Goal: Contribute content: Add original content to the website for others to see

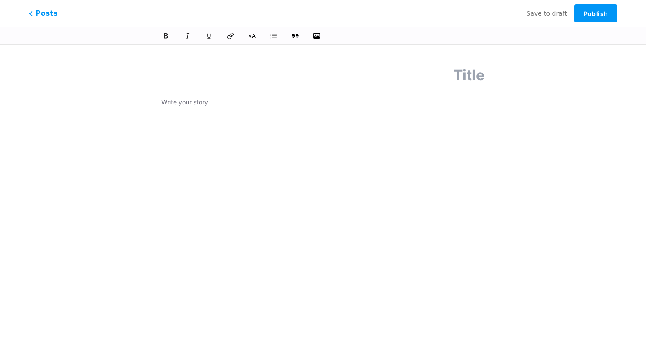
paste input "السر وراء اختيار افضل منصات تداول العملات الرقمية في [GEOGRAPHIC_DATA]!"
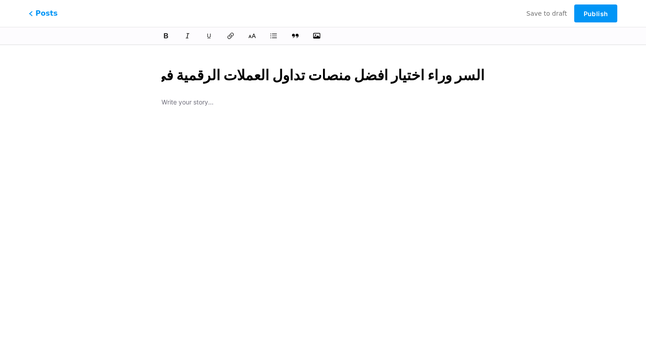
scroll to position [0, -37]
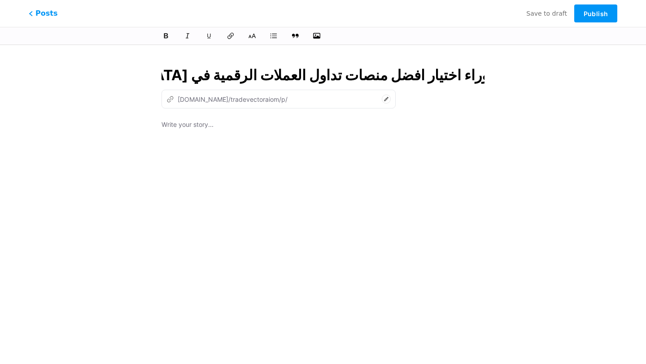
type input "السر وراء اختيار افضل منصات تداول العملات الرقمية في [GEOGRAPHIC_DATA]!"
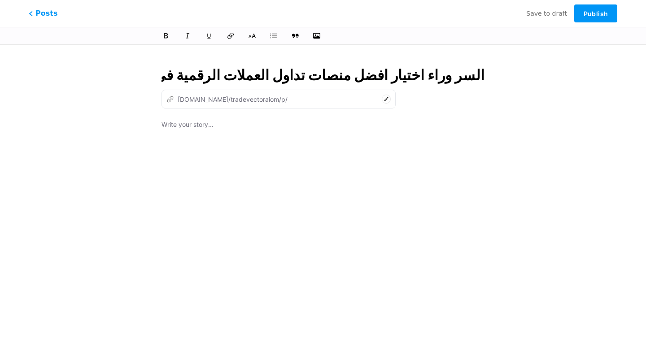
click at [221, 122] on p at bounding box center [322, 125] width 323 height 13
click at [288, 76] on input "السر وراء اختيار افضل منصات تداول العملات الرقمية في [GEOGRAPHIC_DATA]!" at bounding box center [322, 76] width 323 height 22
type input "alsr-oraaa-akhtyar-afdl-mnsat-tdaol-alaamlat-alrkmy-fy-aaman"
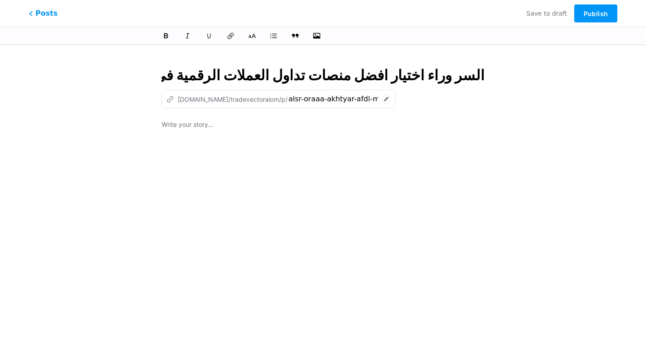
click at [305, 162] on div at bounding box center [322, 231] width 323 height 224
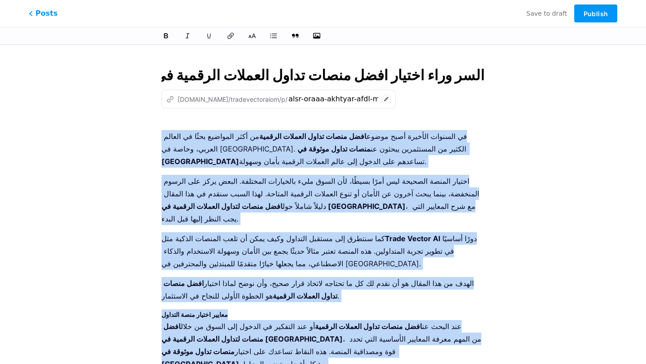
drag, startPoint x: 252, startPoint y: 342, endPoint x: 155, endPoint y: 132, distance: 231.1
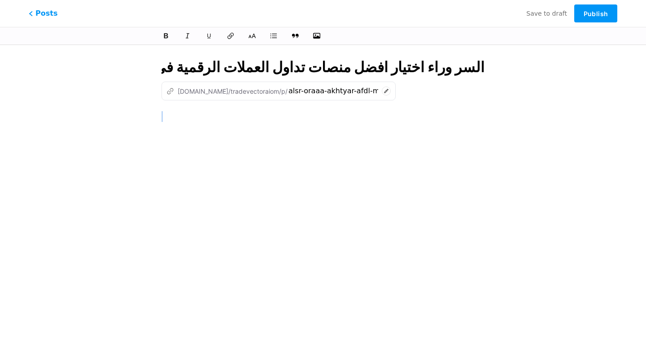
scroll to position [8, 0]
click at [174, 114] on h3 at bounding box center [322, 122] width 323 height 22
click at [191, 120] on h3 "авы" at bounding box center [322, 116] width 323 height 11
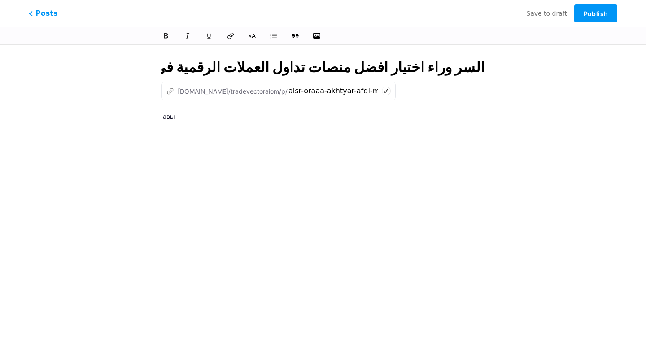
click at [268, 121] on h3 "авы" at bounding box center [322, 116] width 323 height 11
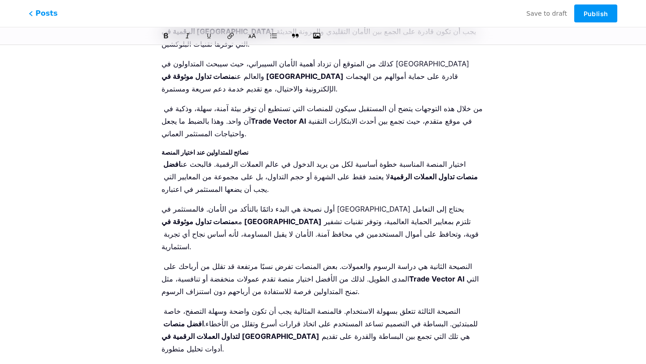
drag, startPoint x: 220, startPoint y: 317, endPoint x: 157, endPoint y: 153, distance: 174.7
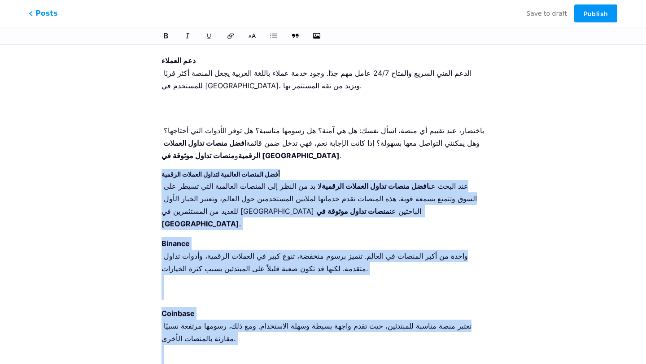
scroll to position [0, 0]
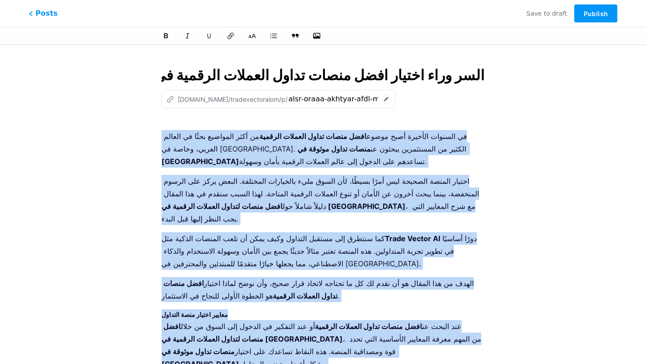
drag, startPoint x: 271, startPoint y: 338, endPoint x: 149, endPoint y: 136, distance: 235.8
copy div "lo ipsumdo sitamet cons adipi elit seddo eiusm tempori utlabor et dolo magnaali…"
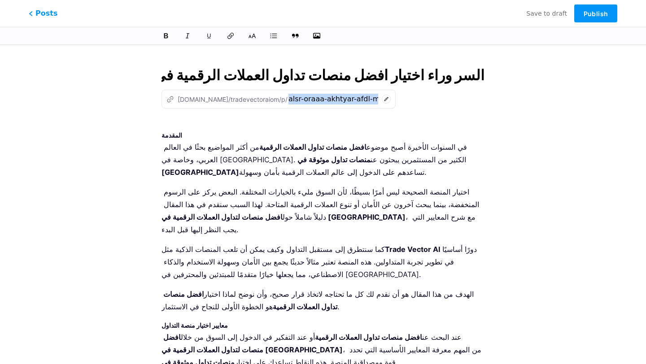
drag, startPoint x: 161, startPoint y: 134, endPoint x: 175, endPoint y: 137, distance: 14.8
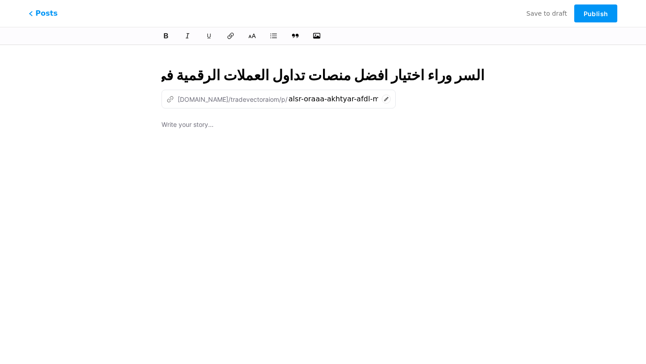
click at [239, 137] on div at bounding box center [322, 231] width 323 height 224
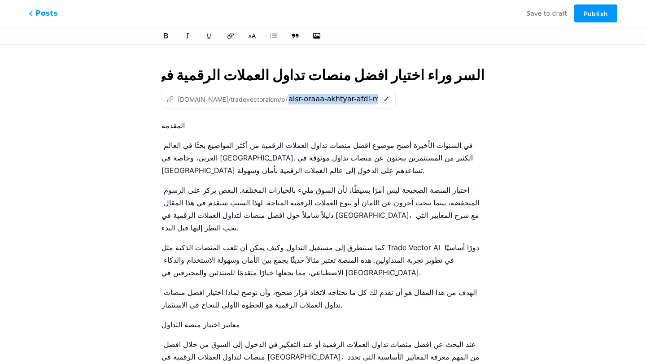
drag, startPoint x: 161, startPoint y: 125, endPoint x: 207, endPoint y: 236, distance: 120.2
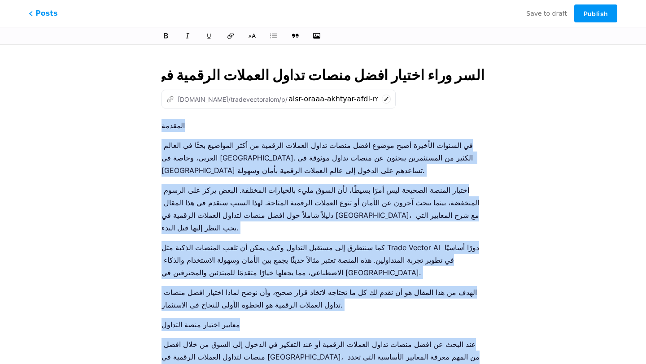
drag, startPoint x: 223, startPoint y: 314, endPoint x: 142, endPoint y: 126, distance: 204.5
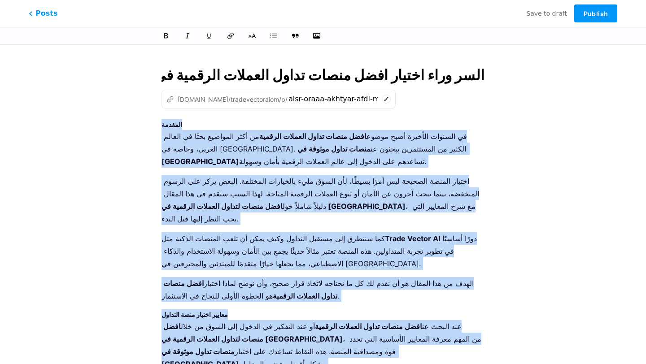
drag, startPoint x: 229, startPoint y: 341, endPoint x: 176, endPoint y: 132, distance: 215.1
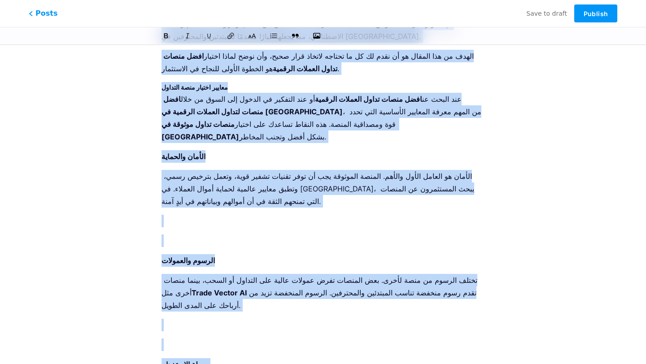
scroll to position [430, 0]
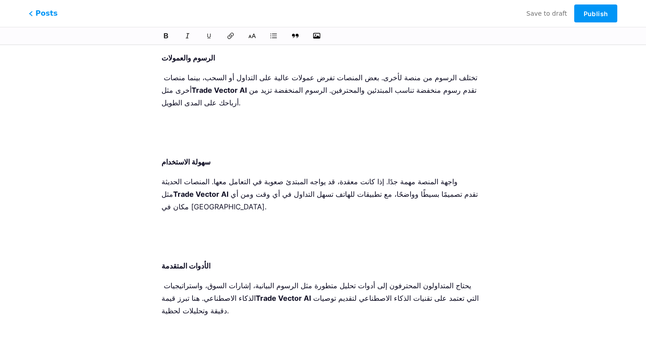
click at [209, 240] on p at bounding box center [322, 246] width 323 height 13
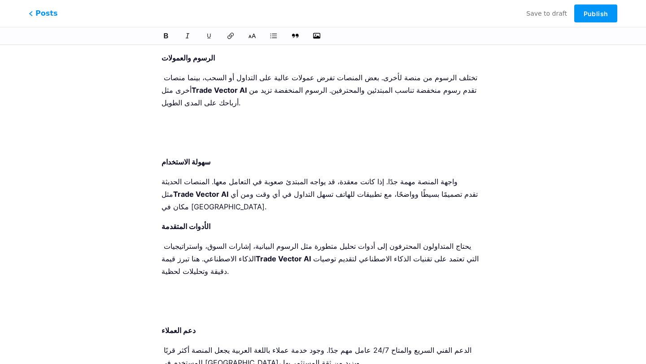
click at [207, 136] on p at bounding box center [322, 142] width 323 height 13
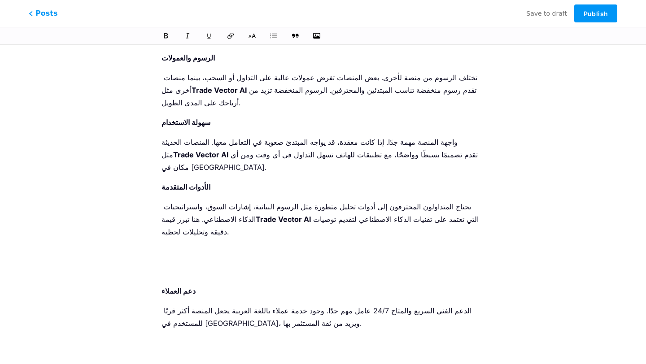
click at [177, 265] on p at bounding box center [322, 271] width 323 height 13
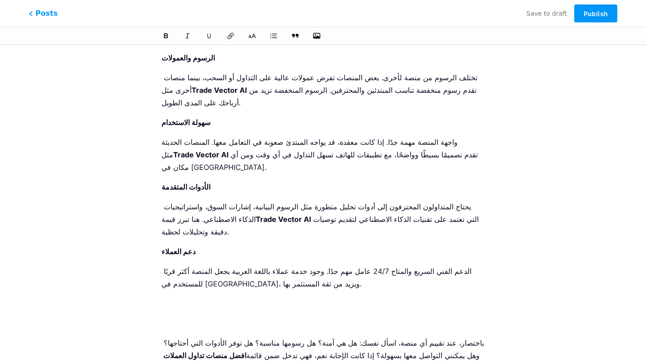
click at [191, 317] on p at bounding box center [322, 323] width 323 height 13
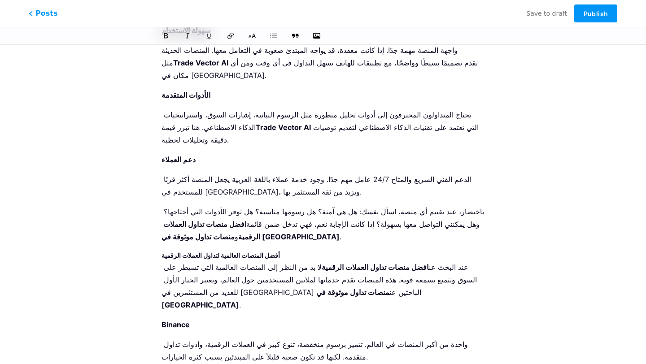
scroll to position [533, 0]
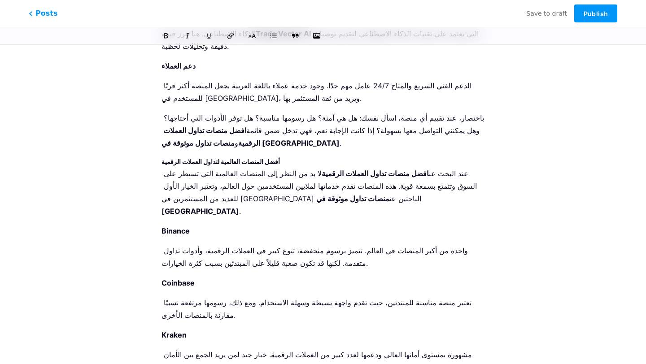
scroll to position [615, 0]
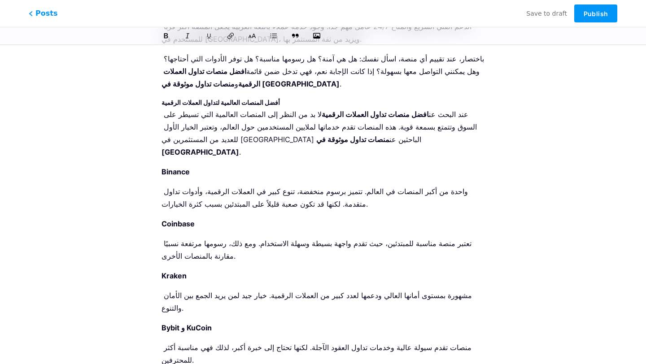
scroll to position [678, 0]
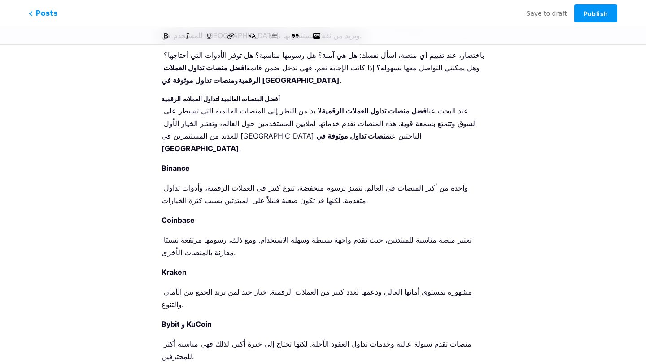
click at [178, 318] on li "Bybit و KuCoin منصات تقدم سيولة عالية وخدمات تداول العقود الآجلة. لكنها تحتاج إ…" at bounding box center [322, 360] width 323 height 84
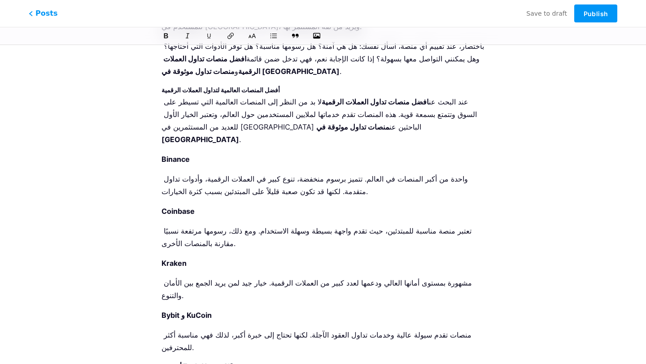
scroll to position [688, 0]
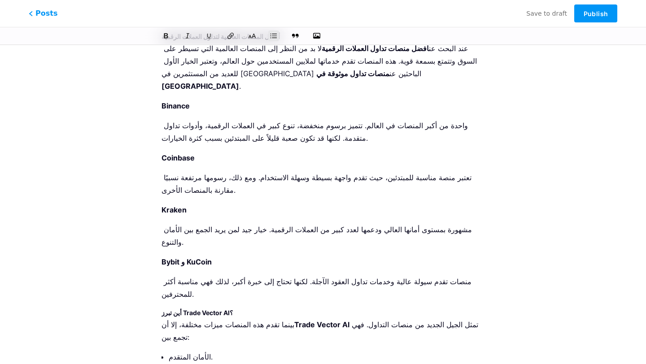
scroll to position [753, 0]
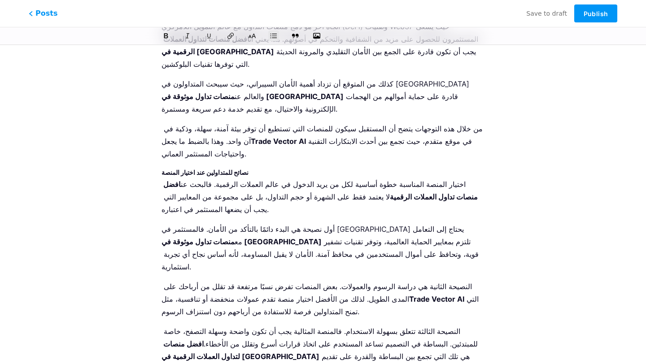
scroll to position [1809, 0]
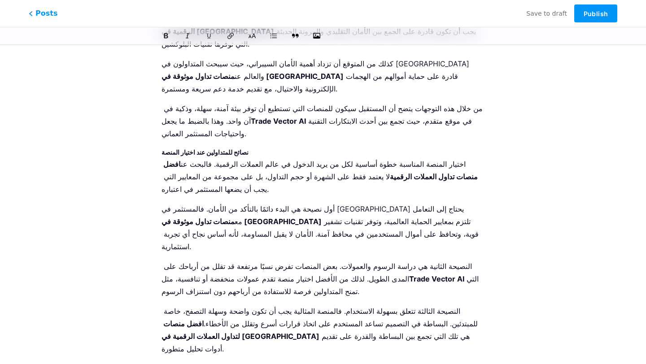
drag, startPoint x: 218, startPoint y: 322, endPoint x: 174, endPoint y: 153, distance: 174.3
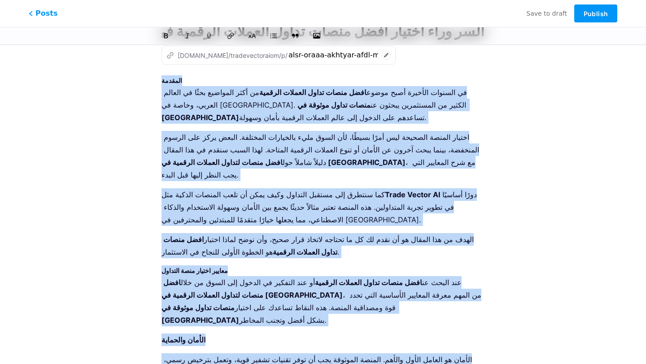
scroll to position [0, 0]
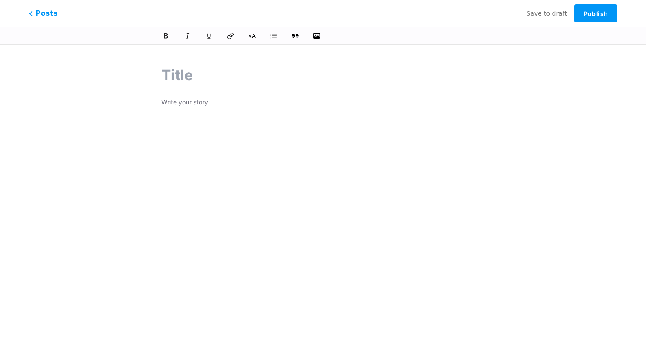
click at [206, 103] on p at bounding box center [322, 103] width 323 height 13
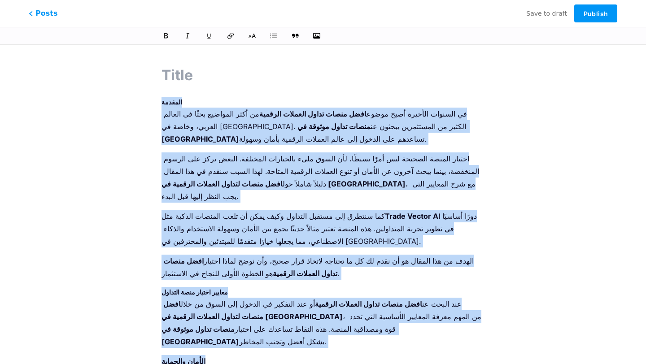
drag, startPoint x: 301, startPoint y: 348, endPoint x: 158, endPoint y: 102, distance: 284.3
click at [217, 128] on p "في السنوات الأخيرة أصبح موضوع افضل منصات تداول العملات الرقمية من أكثر المواضيع…" at bounding box center [322, 127] width 323 height 38
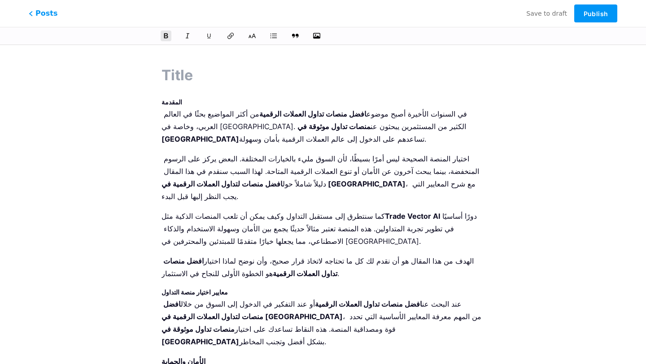
click at [163, 97] on h3 "المقدمة" at bounding box center [322, 102] width 323 height 11
click at [162, 109] on p "في السنوات الأخيرة أصبح موضوع افضل منصات تداول العملات الرقمية من أكثر المواضيع…" at bounding box center [322, 127] width 323 height 38
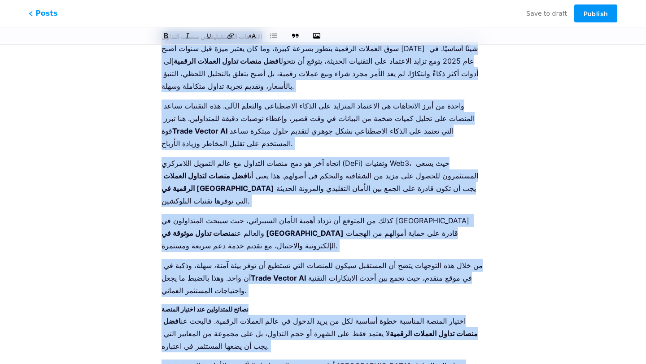
scroll to position [1786, 0]
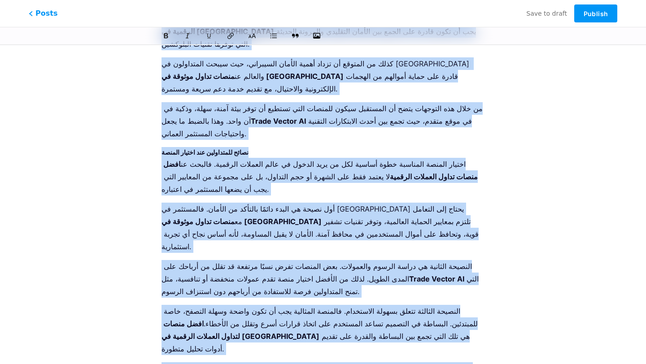
drag, startPoint x: 162, startPoint y: 102, endPoint x: 256, endPoint y: 345, distance: 260.8
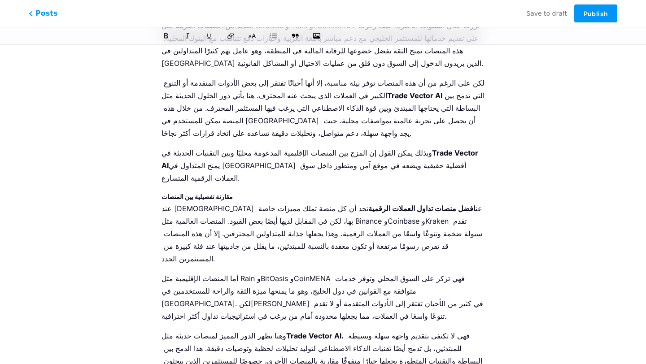
scroll to position [0, 0]
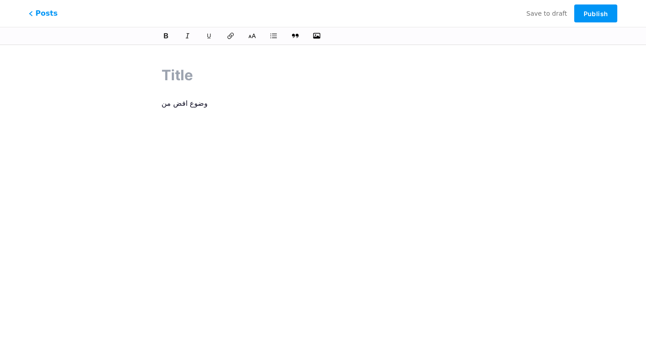
click at [219, 109] on div "وضوع افض من" at bounding box center [322, 209] width 323 height 224
click at [219, 109] on div "وضوع افض منص" at bounding box center [322, 209] width 323 height 224
click at [219, 109] on div "وضوع افض ت" at bounding box center [322, 209] width 323 height 224
click at [214, 169] on div "ل العملات االم" at bounding box center [322, 209] width 323 height 224
click at [176, 99] on p at bounding box center [322, 103] width 323 height 13
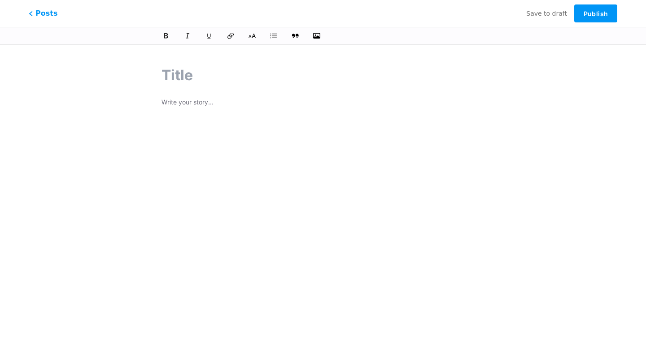
scroll to position [1792, 0]
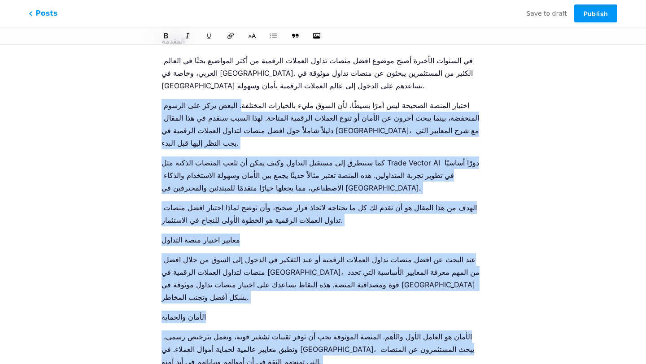
scroll to position [0, 0]
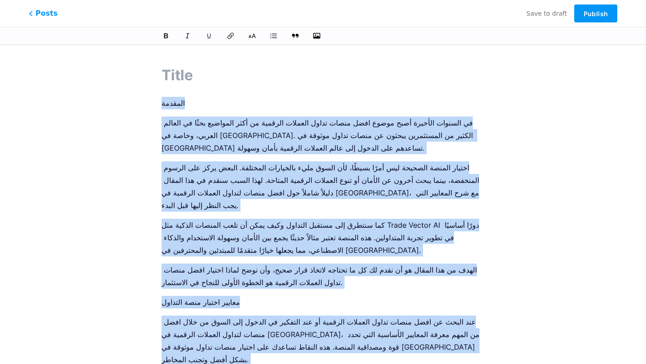
drag, startPoint x: 394, startPoint y: 351, endPoint x: 161, endPoint y: 103, distance: 341.0
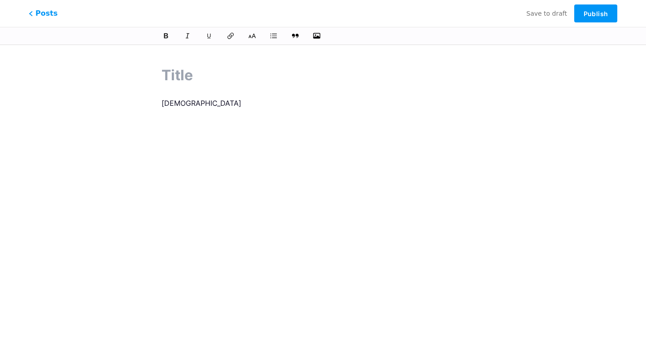
click at [184, 105] on p "самвыаыва" at bounding box center [322, 103] width 323 height 13
click at [173, 106] on p "самвыаыва" at bounding box center [322, 103] width 323 height 13
click at [168, 106] on p "самвыаыва" at bounding box center [322, 103] width 323 height 13
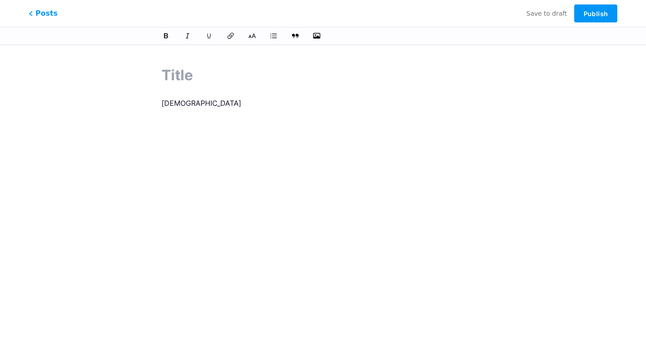
click at [163, 104] on p "самвыаыва" at bounding box center [322, 103] width 323 height 13
drag, startPoint x: 168, startPoint y: 174, endPoint x: 168, endPoint y: 69, distance: 105.4
click at [168, 69] on div "аыввы" at bounding box center [323, 195] width 348 height 282
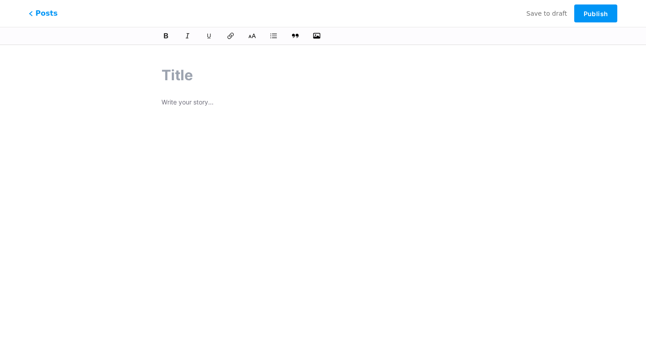
click at [56, 15] on div "Posts Save to draft Publish" at bounding box center [323, 13] width 646 height 27
click at [229, 86] on input "text" at bounding box center [322, 76] width 323 height 22
click at [229, 90] on div at bounding box center [323, 195] width 348 height 282
click at [206, 102] on p at bounding box center [322, 103] width 323 height 13
click at [207, 104] on p "ва" at bounding box center [322, 103] width 323 height 13
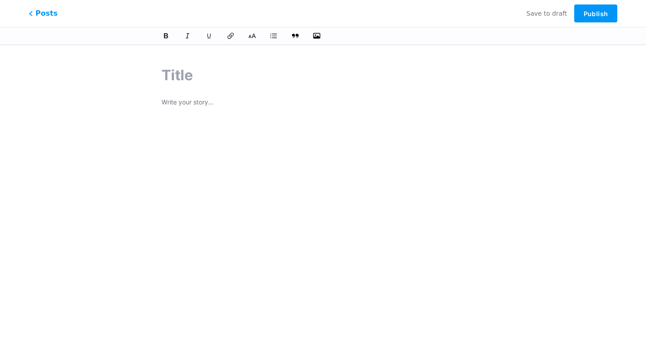
click at [204, 104] on p at bounding box center [322, 103] width 323 height 13
click at [200, 100] on p at bounding box center [322, 103] width 323 height 13
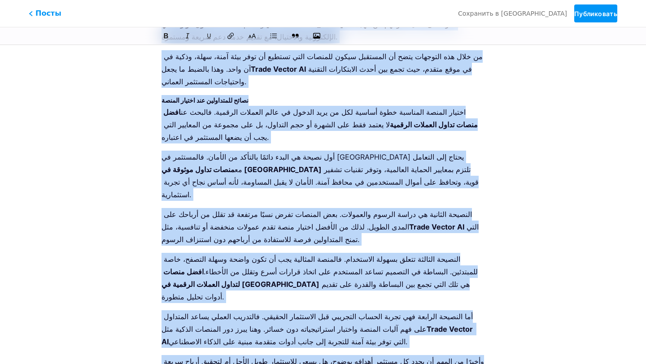
scroll to position [2097, 0]
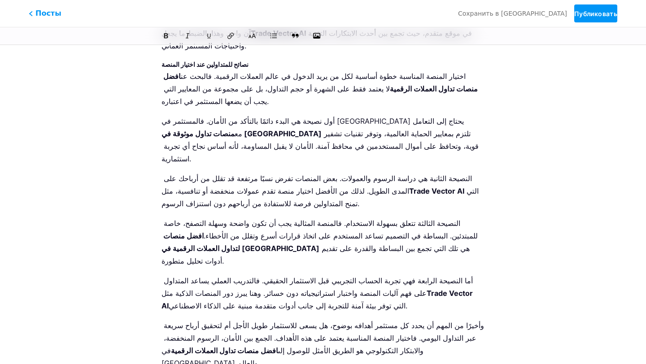
drag, startPoint x: 197, startPoint y: 322, endPoint x: 171, endPoint y: 230, distance: 95.1
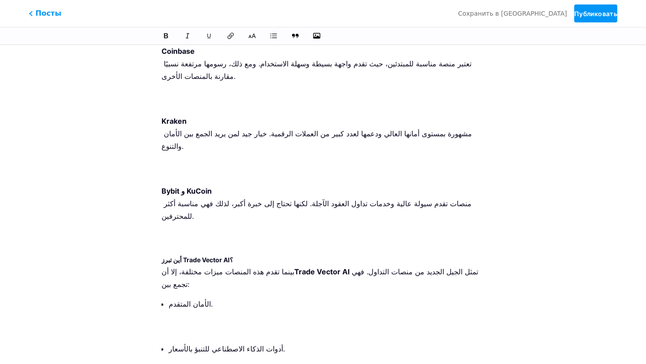
scroll to position [930, 0]
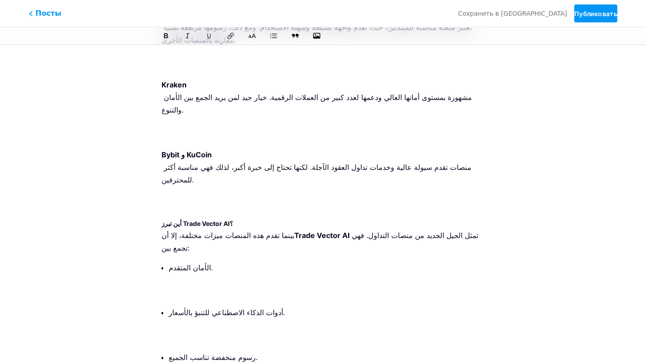
click at [186, 261] on ul "الأمان المتقدم. أدوات الذكاء الاصطناعي للتنبؤ بالأسعار. رسوم منخفضة تناسب الجمي…" at bounding box center [327, 334] width 316 height 147
click at [193, 306] on p "أدوات الذكاء الاصطناعي للتنبؤ بالأسعار." at bounding box center [327, 325] width 316 height 38
click at [197, 261] on ul "الأمان المتقدم. أدوات الذكاء الاصطناعي للتنبؤ بالأسعار. رسوم منخفضة تناسب الجمي…" at bounding box center [327, 309] width 316 height 97
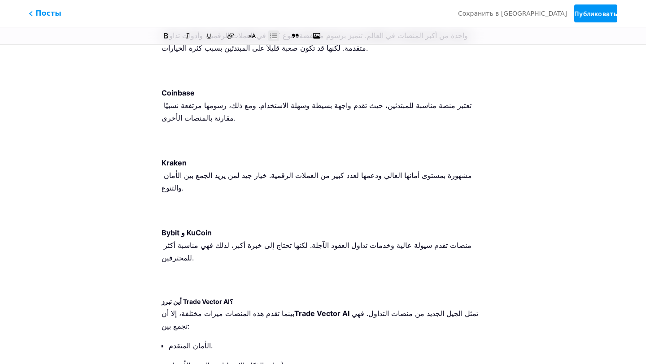
scroll to position [853, 0]
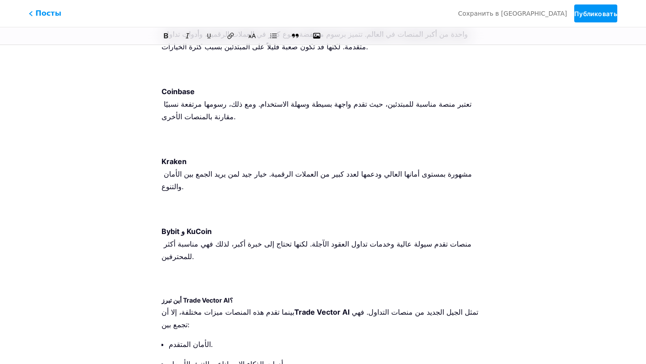
click at [197, 225] on p "Bybit و KuCoin منصات تقدم سيولة عالية وخدمات تداول العقود الآجلة. لكنها تحتاج إ…" at bounding box center [322, 256] width 323 height 63
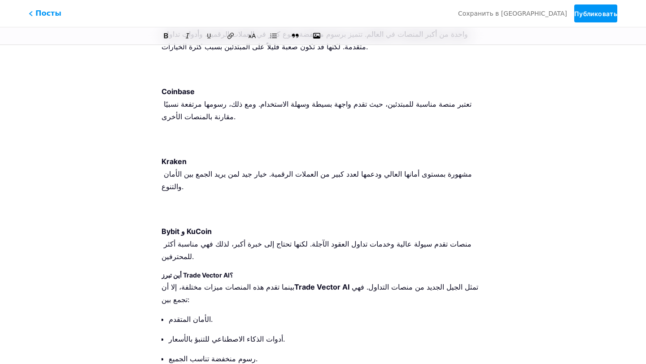
click at [200, 155] on p "Kraken مشهورة بمستوى أمانها العالي ودعمها لعدد كبير من العملات الرقمية. خيار جي…" at bounding box center [322, 186] width 323 height 63
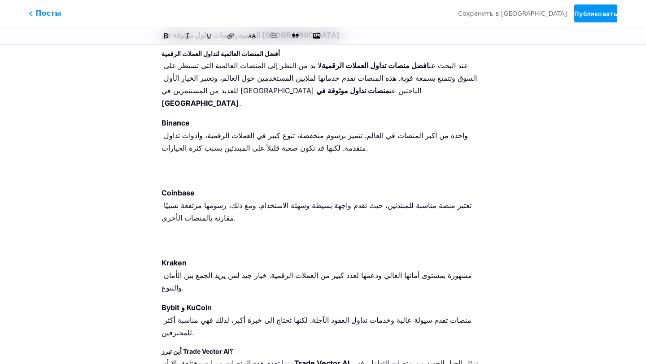
scroll to position [751, 0]
click at [199, 187] on p "Coinbase تعتبر منصة مناسبة للمبتدئين، حيث تقدم واجهة بسيطة وسهلة الاستخدام. ومع…" at bounding box center [322, 218] width 323 height 63
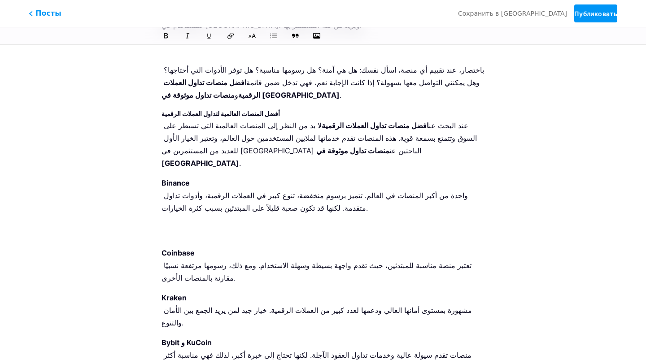
click at [196, 177] on p "Binance واحدة من أكبر المنصات في العالم. تتميز برسوم منخفضة، تنوع كبير في العمل…" at bounding box center [322, 208] width 323 height 63
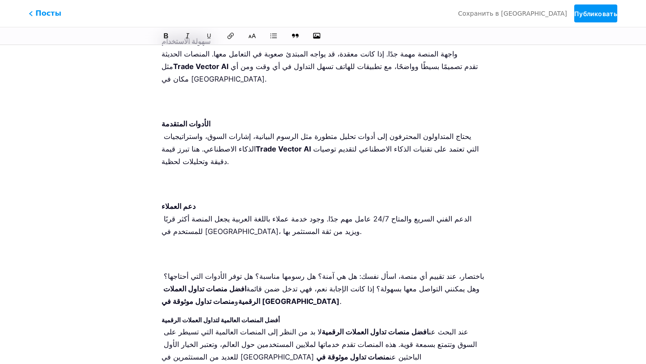
scroll to position [480, 0]
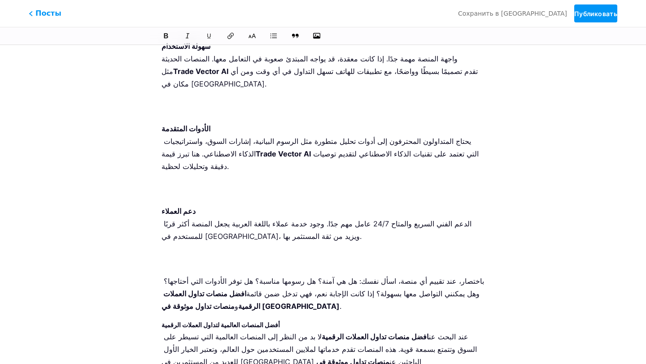
click at [189, 205] on p "دعم العملاء الدعم الفني السريع والمتاح 24/7 عامل مهم جدًا. وجود خدمة عملاء بالل…" at bounding box center [322, 236] width 323 height 63
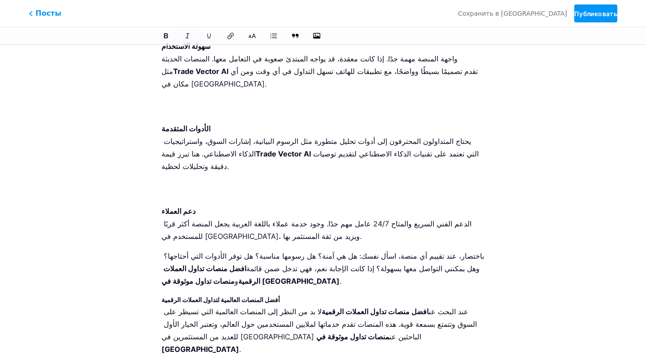
click at [208, 122] on p "الأدوات المتقدمة يحتاج المتداولون المحترفون إلى أدوات تحليل متطورة مثل الرسوم ا…" at bounding box center [322, 159] width 323 height 75
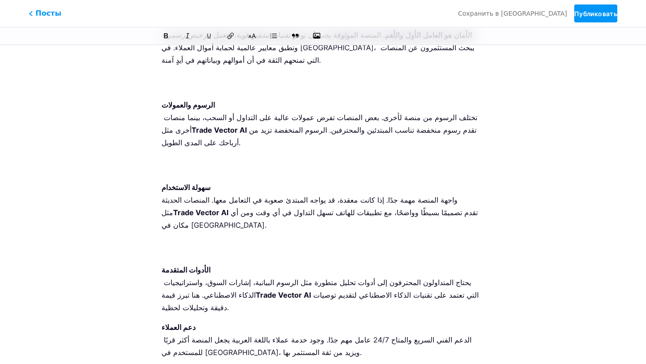
scroll to position [339, 0]
click at [189, 189] on p "سهولة الاستخدام واجهة المنصة مهمة جدًا. إذا كانت معقدة، قد يواجه المبتدئ صعوبة …" at bounding box center [322, 218] width 323 height 75
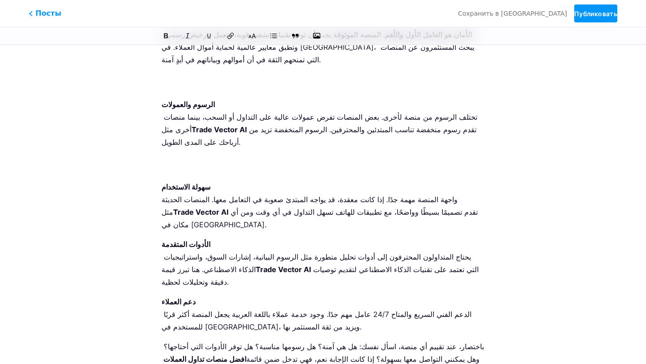
click at [200, 123] on p "الرسوم والعمولات تختلف الرسوم من منصة لأخرى. بعض المنصات تفرض عمولات عالية على …" at bounding box center [322, 135] width 323 height 75
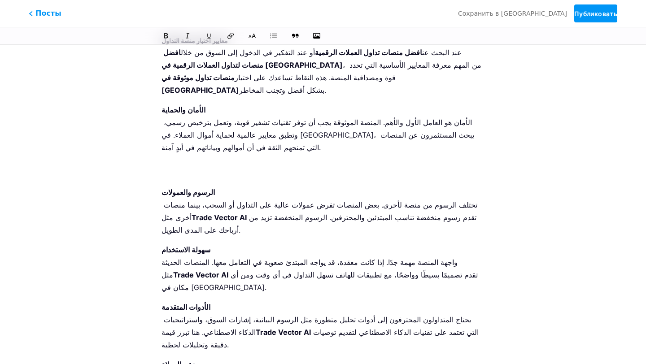
click at [200, 137] on p "الأمان والحماية الأمان هو العامل الأول والأهم. المنصة الموثوقة يجب أن توفر تقني…" at bounding box center [322, 141] width 323 height 75
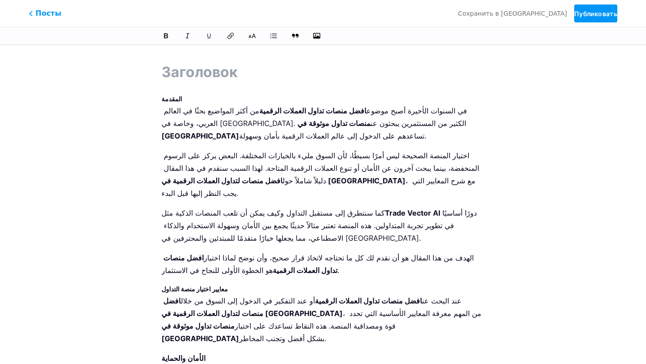
scroll to position [0, 0]
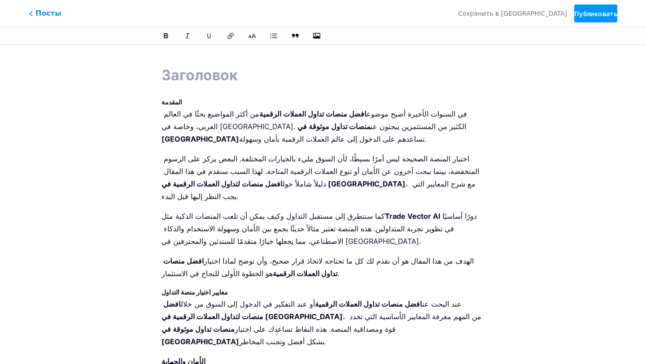
drag, startPoint x: 162, startPoint y: 108, endPoint x: 178, endPoint y: 176, distance: 69.9
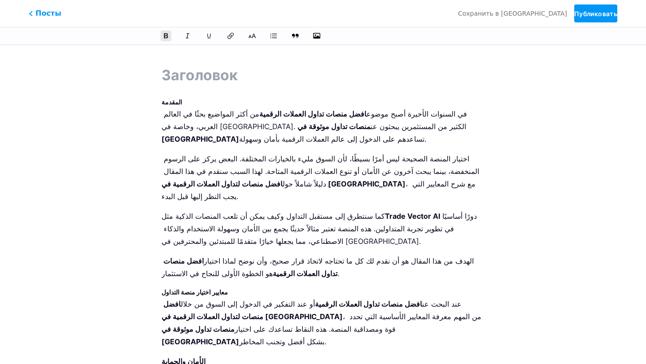
click at [166, 98] on strong "المقدمة" at bounding box center [171, 102] width 21 height 8
click at [212, 71] on input "text" at bounding box center [322, 76] width 323 height 22
paste input "السر وراء اختيار افضل منصات تداول العملات الرقمية في [GEOGRAPHIC_DATA]!"
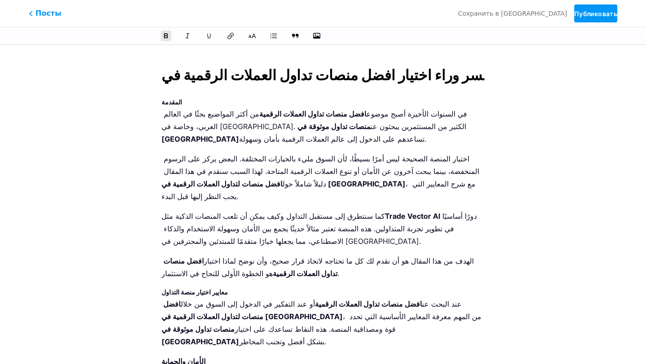
scroll to position [0, 37]
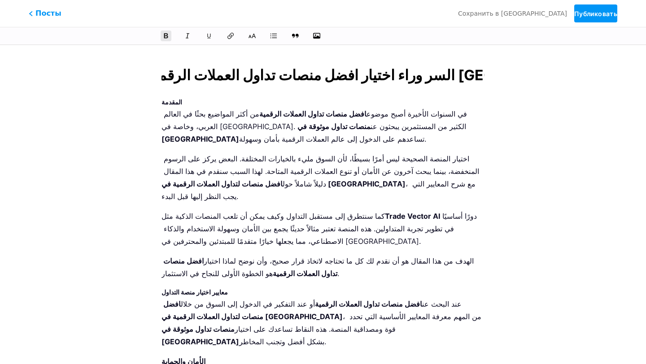
click at [258, 74] on input "السر وراء اختيار افضل منصات تداول العملات الرقمية في [GEOGRAPHIC_DATA]!" at bounding box center [322, 76] width 323 height 22
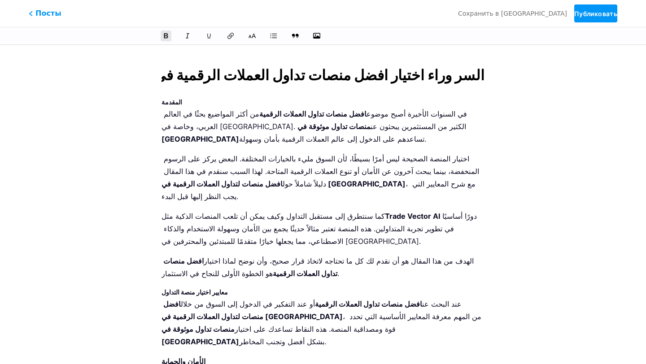
type input "السر وراء اختيار افضل منصات تداول العملات الرقمية في [GEOGRAPHIC_DATA]!"
click at [308, 127] on strong "منصات تداول موثوقة في [GEOGRAPHIC_DATA]" at bounding box center [314, 133] width 306 height 22
click at [177, 104] on strong "المقدمة" at bounding box center [171, 102] width 21 height 8
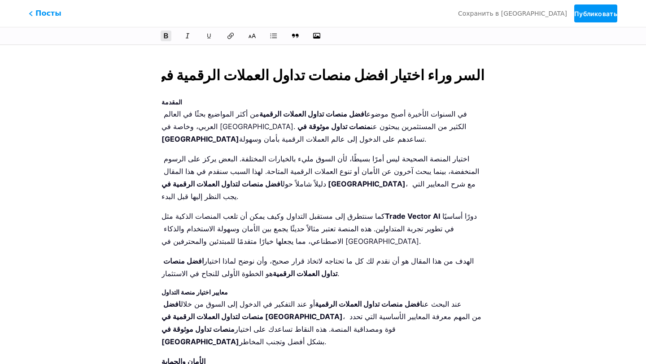
click at [173, 103] on strong "المقدمة" at bounding box center [171, 102] width 21 height 8
click at [164, 98] on strong "المقدمة" at bounding box center [171, 102] width 21 height 8
click at [163, 103] on strong "المقدمة" at bounding box center [171, 102] width 21 height 8
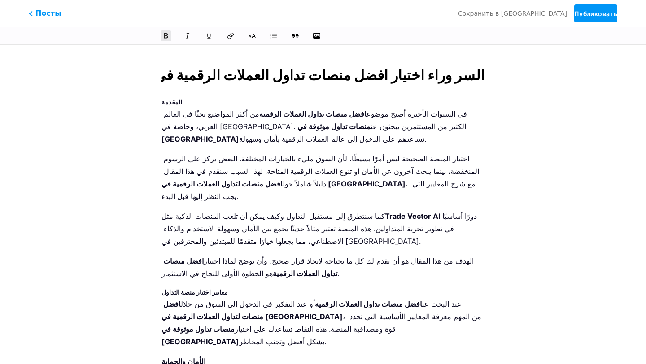
click at [161, 104] on strong "المقدمة" at bounding box center [171, 102] width 21 height 8
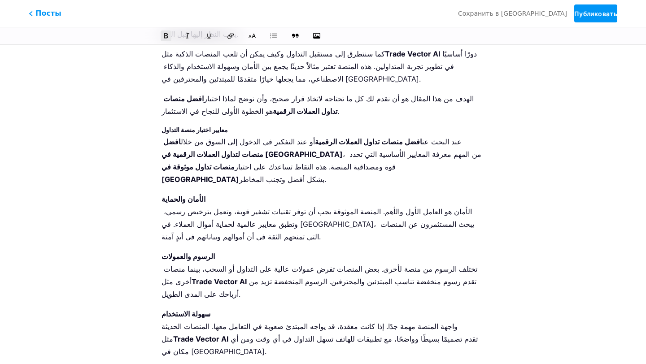
drag, startPoint x: 161, startPoint y: 104, endPoint x: 216, endPoint y: 295, distance: 199.1
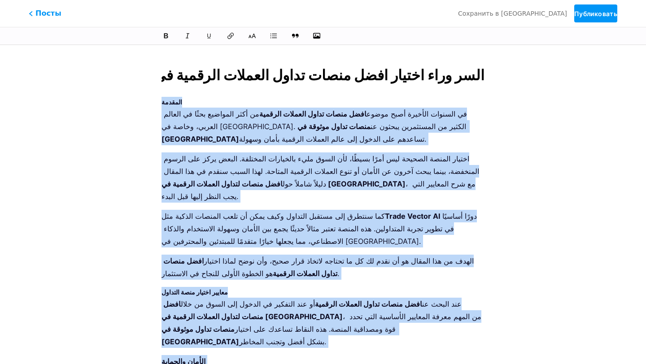
drag, startPoint x: 273, startPoint y: 331, endPoint x: 156, endPoint y: 103, distance: 256.3
copy div "loremip do sitamet consect adip elits doei tempo incid utlabor etdolor ma aliq …"
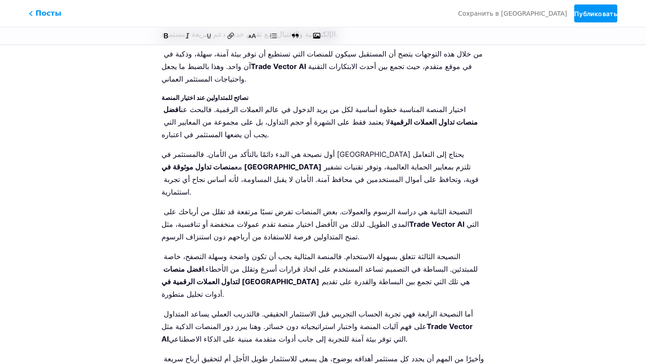
scroll to position [2136, 0]
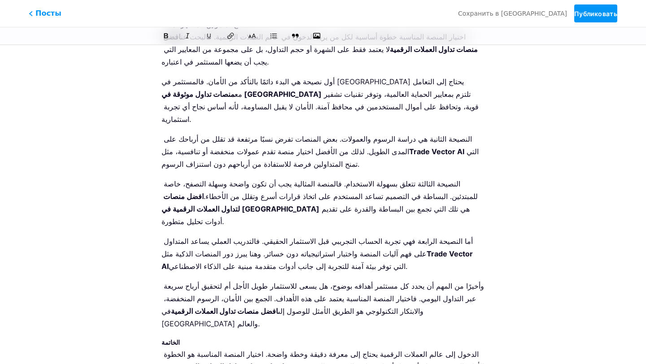
drag, startPoint x: 216, startPoint y: 282, endPoint x: 172, endPoint y: 204, distance: 89.3
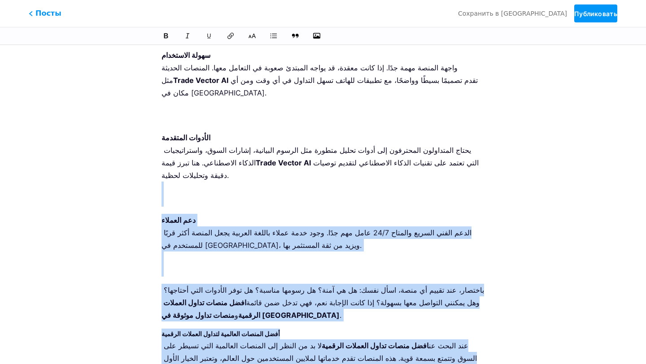
scroll to position [0, 0]
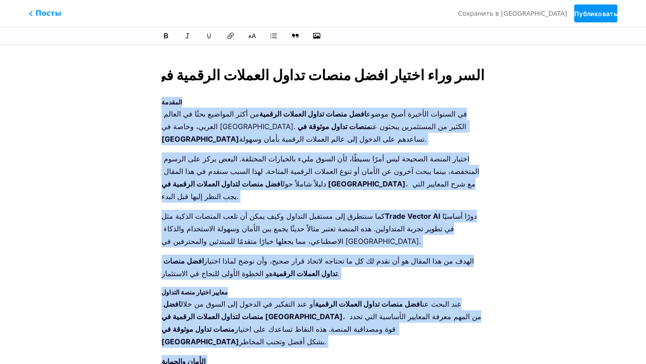
drag, startPoint x: 226, startPoint y: 281, endPoint x: 158, endPoint y: 96, distance: 196.3
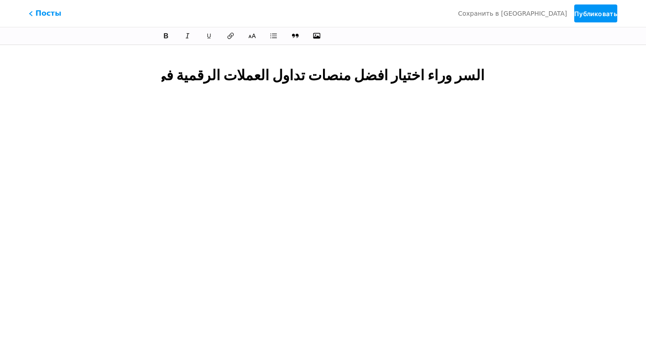
click at [167, 104] on p at bounding box center [322, 122] width 323 height 50
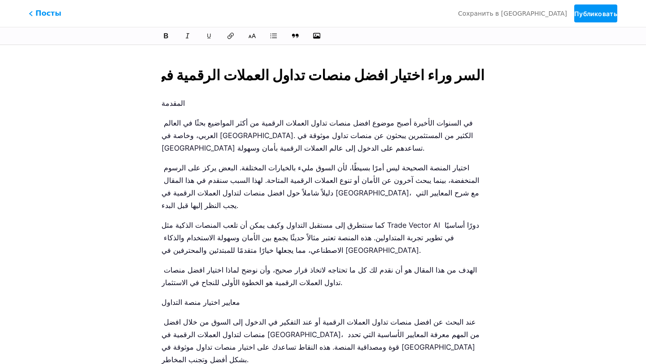
click at [165, 101] on p "المقدمة" at bounding box center [322, 103] width 323 height 13
click at [47, 23] on div "Посты Сохранить в черновик Публиковать" at bounding box center [323, 13] width 646 height 27
click at [49, 14] on font "Посты" at bounding box center [49, 13] width 28 height 9
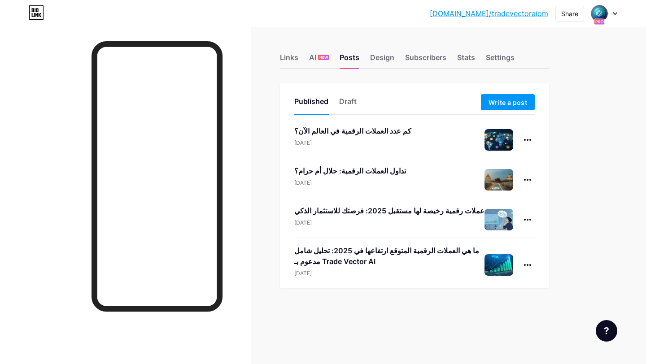
drag, startPoint x: 492, startPoint y: 103, endPoint x: 411, endPoint y: 108, distance: 80.9
click at [411, 108] on div "Published Draft Write a post" at bounding box center [414, 104] width 240 height 21
click at [491, 55] on div "Settings" at bounding box center [500, 60] width 29 height 16
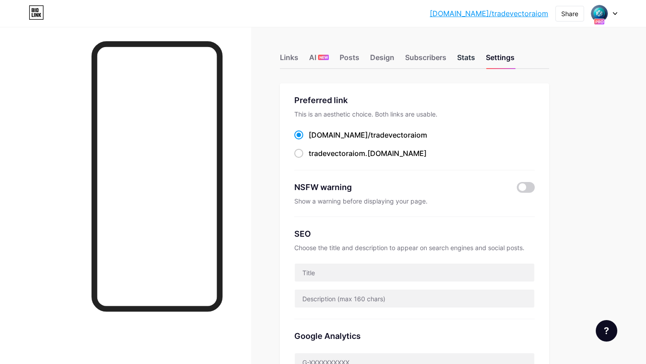
click at [460, 56] on div "Stats" at bounding box center [466, 60] width 18 height 16
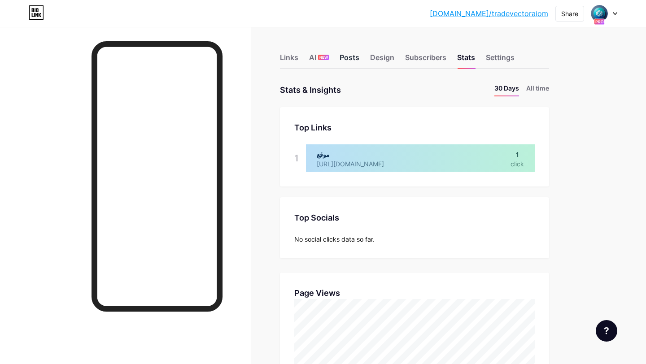
click at [354, 62] on div "Posts" at bounding box center [349, 60] width 20 height 16
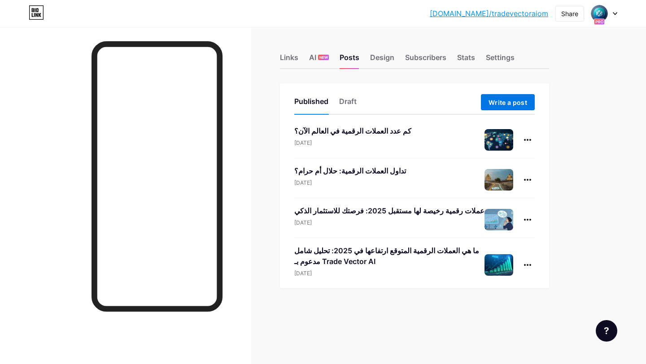
click at [513, 97] on button "Write a post" at bounding box center [508, 102] width 54 height 16
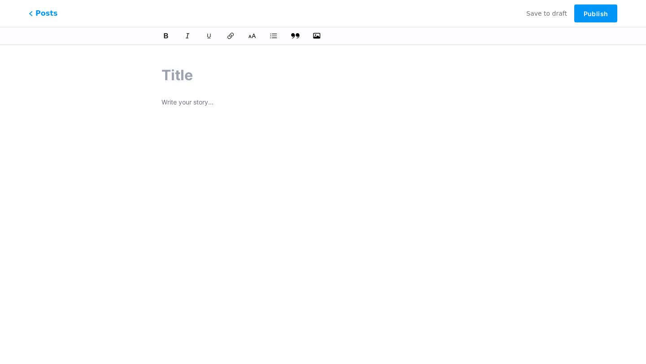
click at [297, 33] on icon at bounding box center [295, 35] width 9 height 5
click at [173, 95] on div at bounding box center [323, 195] width 348 height 282
click at [174, 103] on p at bounding box center [322, 103] width 323 height 13
click at [185, 108] on p at bounding box center [322, 103] width 323 height 13
click at [217, 106] on p "л" at bounding box center [322, 103] width 323 height 13
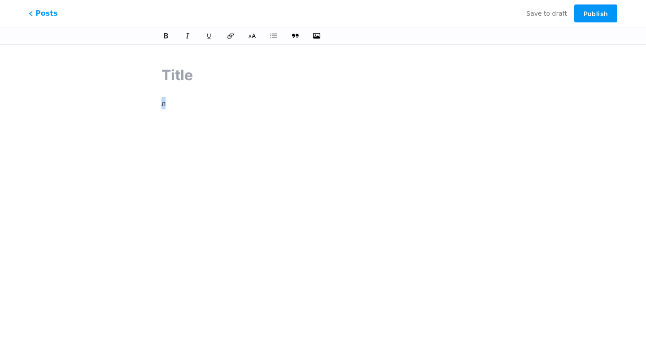
click at [217, 106] on p "л" at bounding box center [322, 103] width 323 height 13
click at [167, 104] on p "л" at bounding box center [322, 103] width 323 height 13
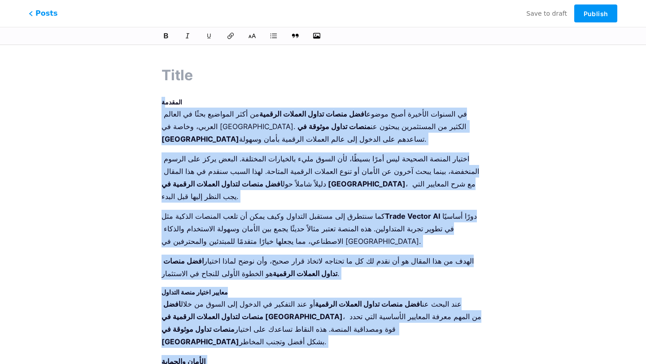
drag, startPoint x: 228, startPoint y: 250, endPoint x: 165, endPoint y: 104, distance: 159.0
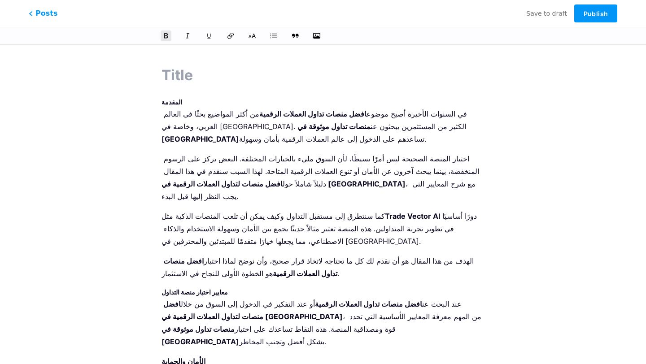
click at [166, 100] on strong "المقدمة" at bounding box center [171, 102] width 21 height 8
click at [166, 101] on strong "المقدمة" at bounding box center [171, 102] width 21 height 8
click at [258, 188] on p "اختيار المنصة الصحيحة ليس أمرًا بسيطًا، لأن السوق مليء بالخيارات المختلفة. البع…" at bounding box center [322, 177] width 323 height 50
click at [46, 11] on span "Posts" at bounding box center [43, 14] width 32 height 12
